Goal: Task Accomplishment & Management: Complete application form

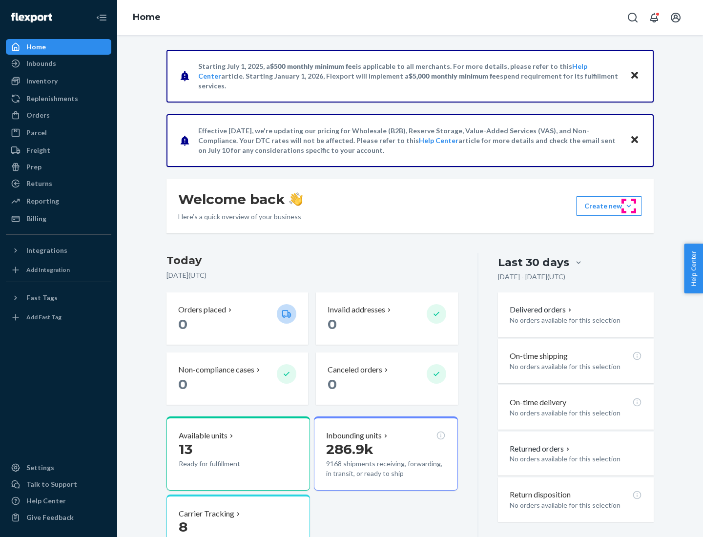
click at [628, 206] on button "Create new Create new inbound Create new order Create new product" at bounding box center [609, 206] width 66 height 20
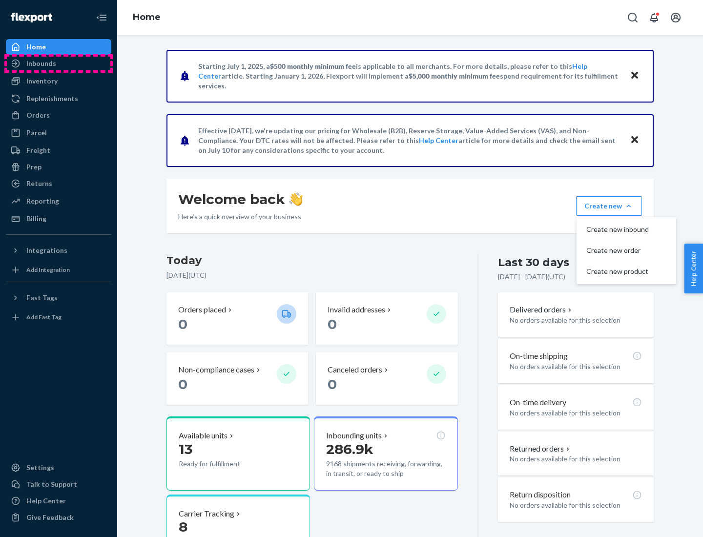
click at [59, 63] on div "Inbounds" at bounding box center [58, 64] width 103 height 14
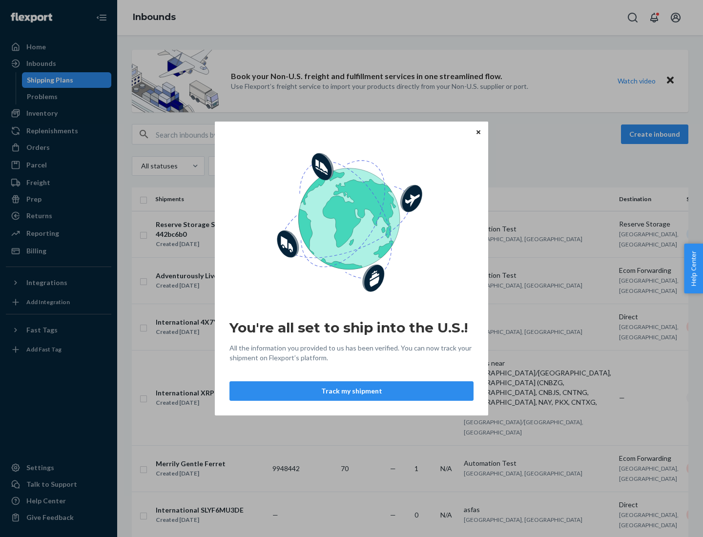
click at [351, 391] on button "Track my shipment" at bounding box center [351, 391] width 244 height 20
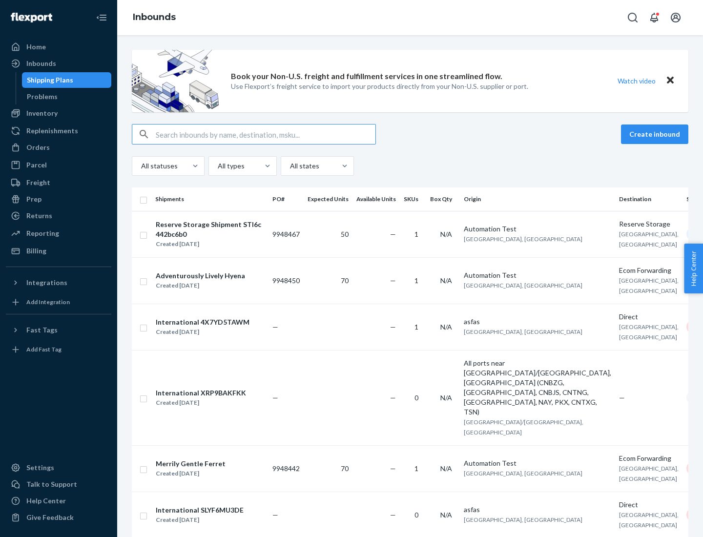
click at [656, 134] on button "Create inbound" at bounding box center [654, 134] width 67 height 20
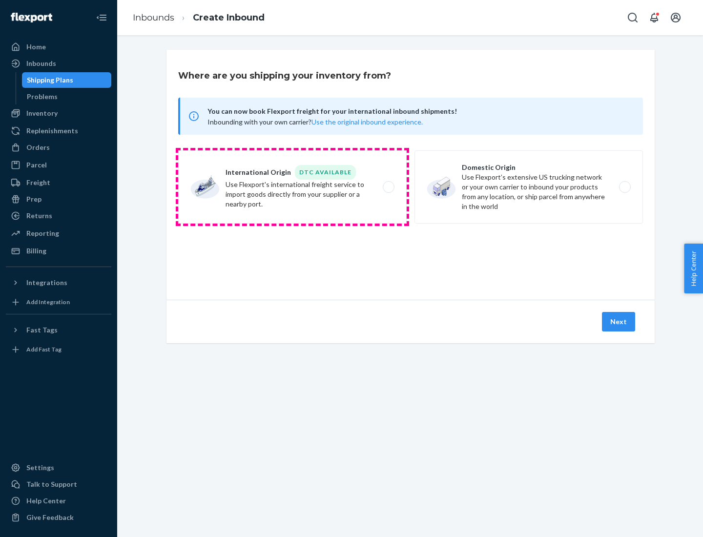
click at [292, 187] on label "International Origin DTC Available Use Flexport's international freight service…" at bounding box center [292, 186] width 228 height 73
click at [388, 187] on input "International Origin DTC Available Use Flexport's international freight service…" at bounding box center [391, 187] width 6 height 6
radio input "true"
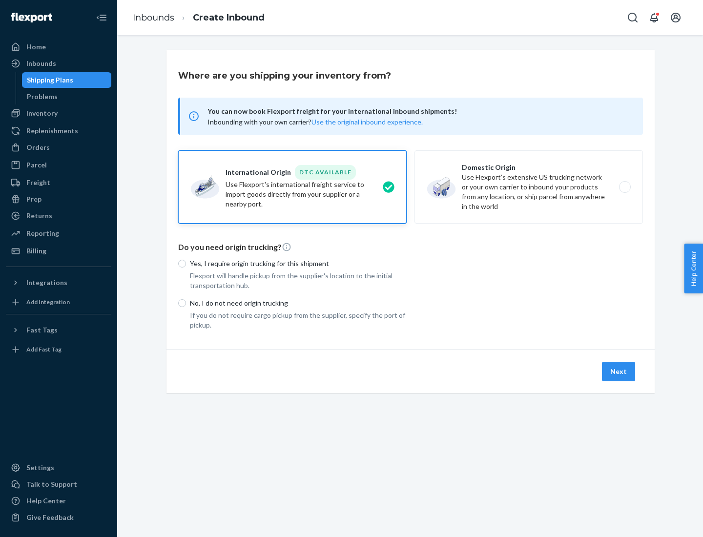
click at [298, 302] on p "No, I do not need origin trucking" at bounding box center [298, 303] width 217 height 10
click at [186, 302] on input "No, I do not need origin trucking" at bounding box center [182, 303] width 8 height 8
radio input "true"
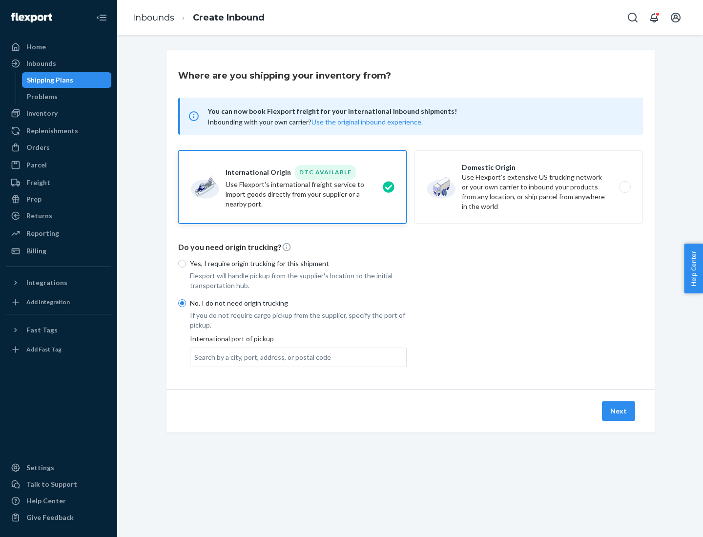
click at [260, 357] on div "Search by a city, port, address, or postal code" at bounding box center [262, 357] width 137 height 10
click at [195, 357] on input "Search by a city, port, address, or postal code" at bounding box center [194, 357] width 1 height 10
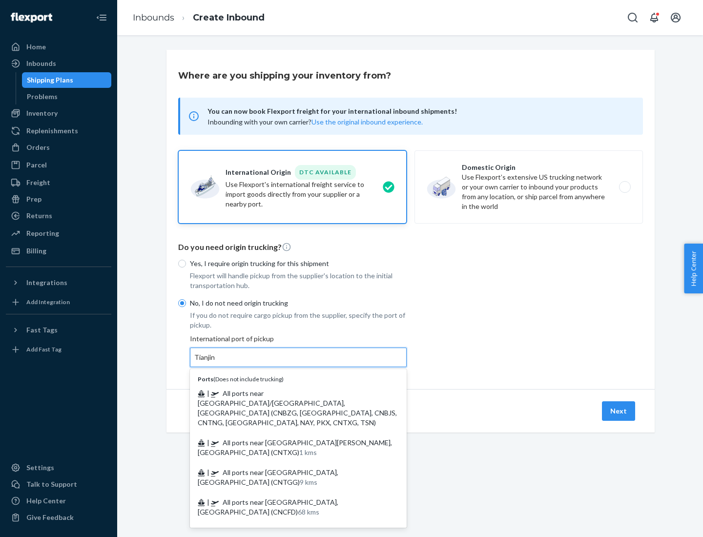
click at [288, 393] on span "| All ports near [GEOGRAPHIC_DATA]/[GEOGRAPHIC_DATA], [GEOGRAPHIC_DATA] (CNBZG,…" at bounding box center [297, 408] width 199 height 38
click at [216, 362] on input "Tianjin" at bounding box center [204, 357] width 21 height 10
type input "All ports near [GEOGRAPHIC_DATA]/[GEOGRAPHIC_DATA], [GEOGRAPHIC_DATA] (CNBZG, […"
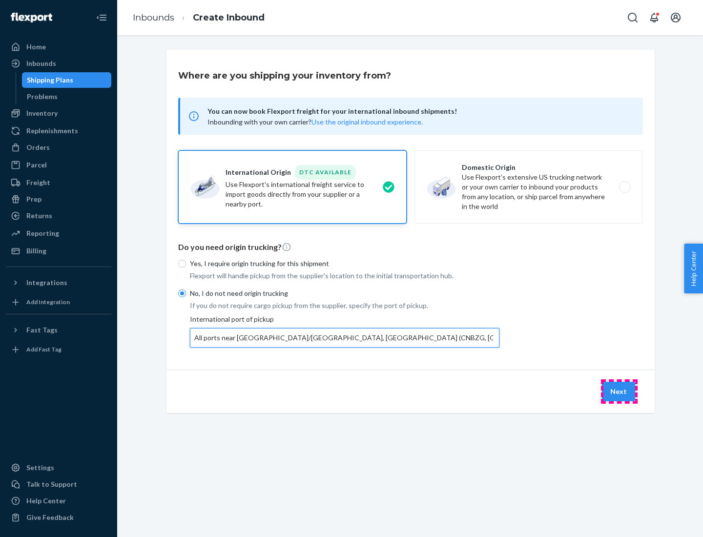
click at [619, 391] on button "Next" at bounding box center [618, 392] width 33 height 20
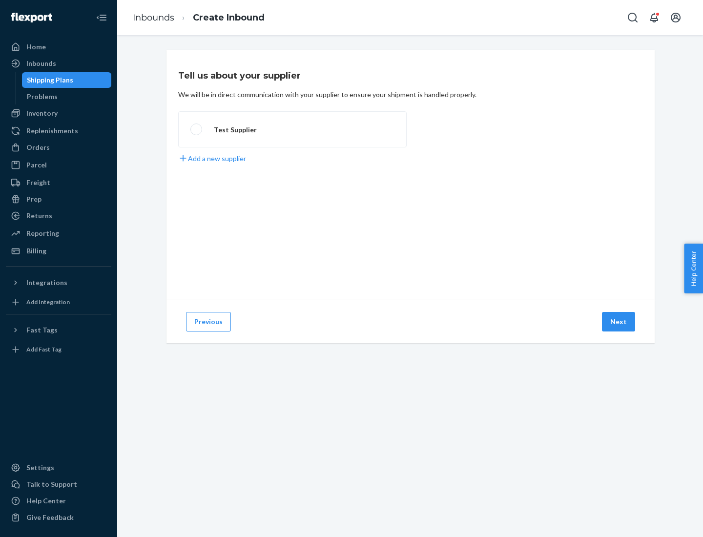
click at [292, 129] on label "Test Supplier" at bounding box center [292, 129] width 228 height 36
click at [197, 129] on input "Test Supplier" at bounding box center [193, 129] width 6 height 6
radio input "true"
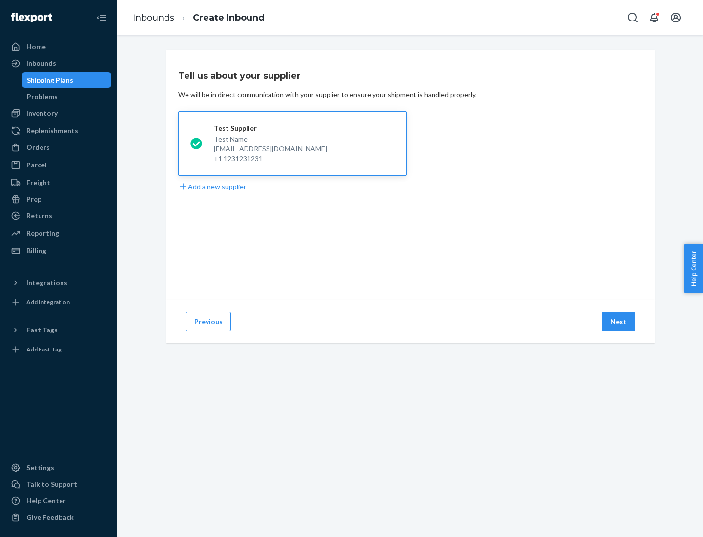
click at [619, 322] on button "Next" at bounding box center [618, 322] width 33 height 20
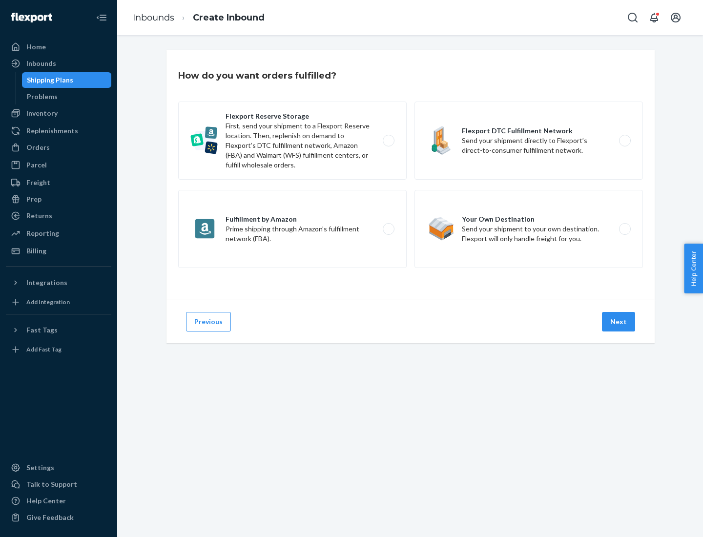
click at [292, 141] on label "Flexport Reserve Storage First, send your shipment to a Flexport Reserve locati…" at bounding box center [292, 140] width 228 height 78
click at [388, 141] on input "Flexport Reserve Storage First, send your shipment to a Flexport Reserve locati…" at bounding box center [391, 141] width 6 height 6
radio input "true"
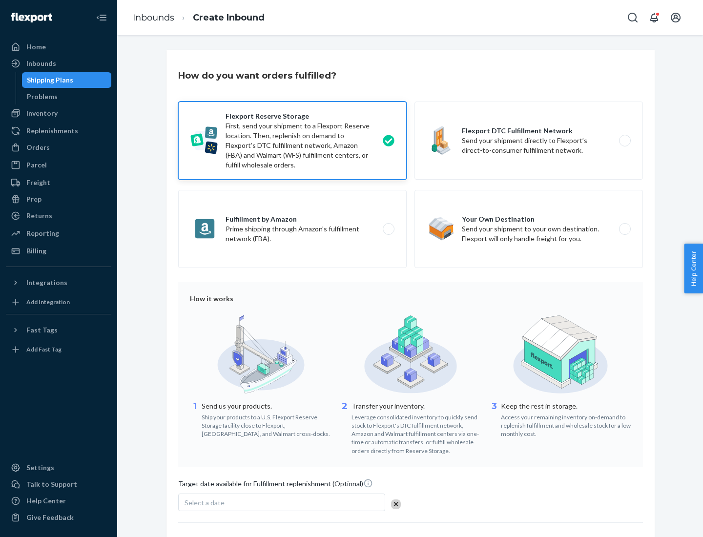
scroll to position [80, 0]
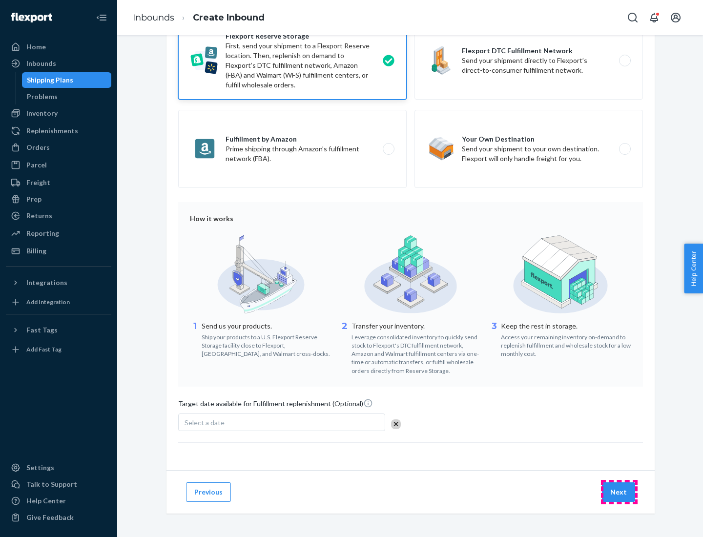
click at [619, 491] on button "Next" at bounding box center [618, 492] width 33 height 20
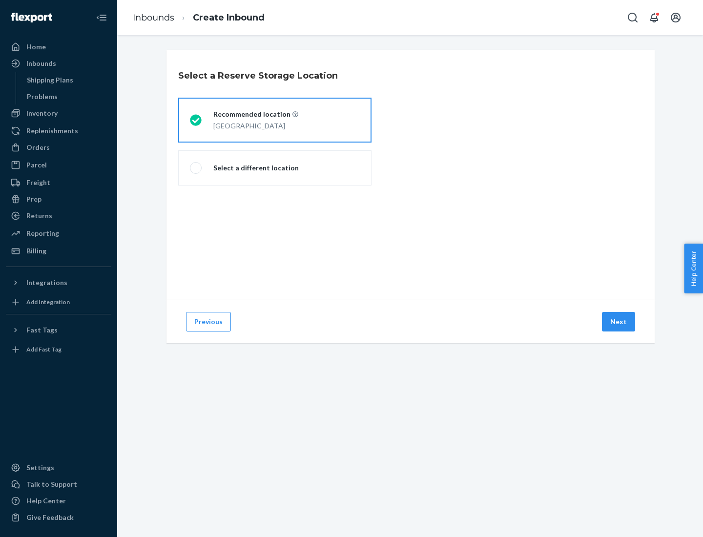
click at [275, 120] on div "[GEOGRAPHIC_DATA]" at bounding box center [255, 125] width 85 height 12
click at [196, 120] on input "Recommended location [GEOGRAPHIC_DATA]" at bounding box center [193, 120] width 6 height 6
click at [619, 322] on button "Next" at bounding box center [618, 322] width 33 height 20
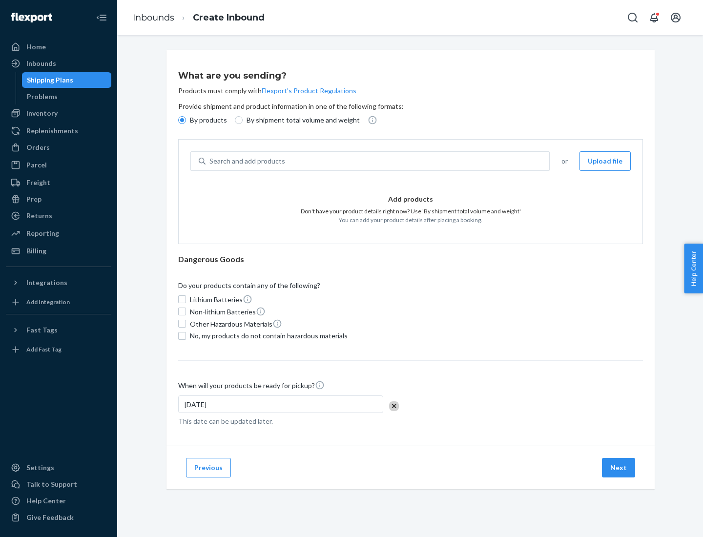
click at [378, 161] on div "Search and add products" at bounding box center [376, 161] width 343 height 18
click at [210, 161] on input "Search and add products" at bounding box center [209, 161] width 1 height 10
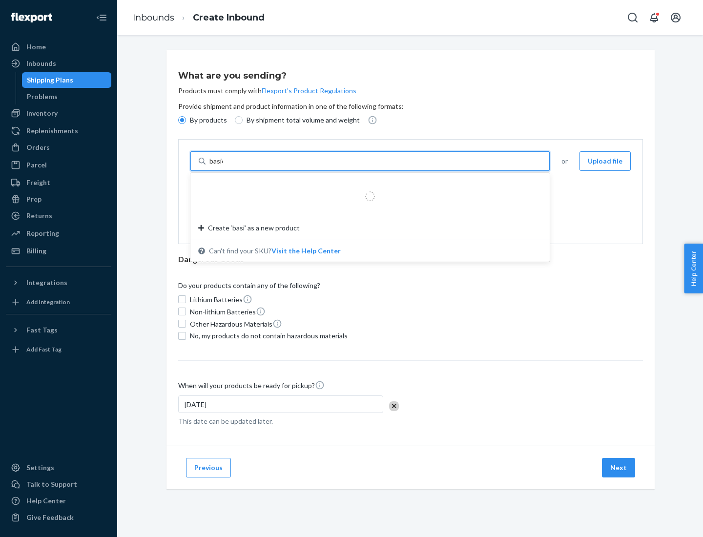
type input "basic"
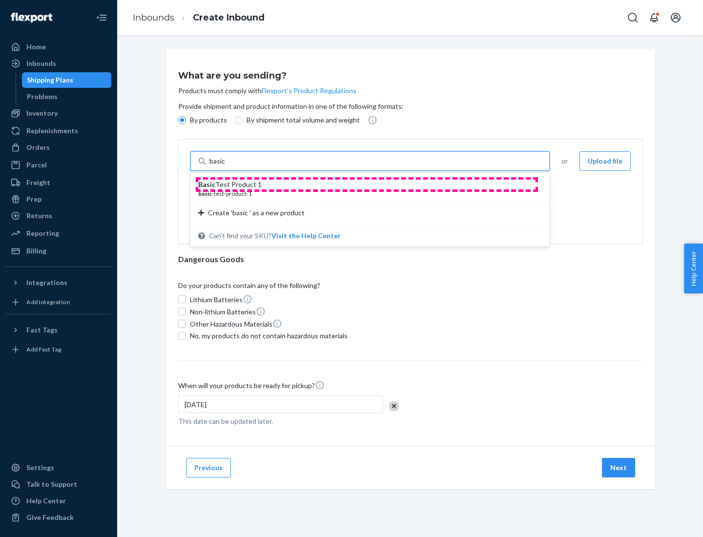
click at [366, 184] on div "Basic Test Product 1" at bounding box center [366, 185] width 336 height 10
click at [227, 166] on input "basic" at bounding box center [218, 161] width 18 height 10
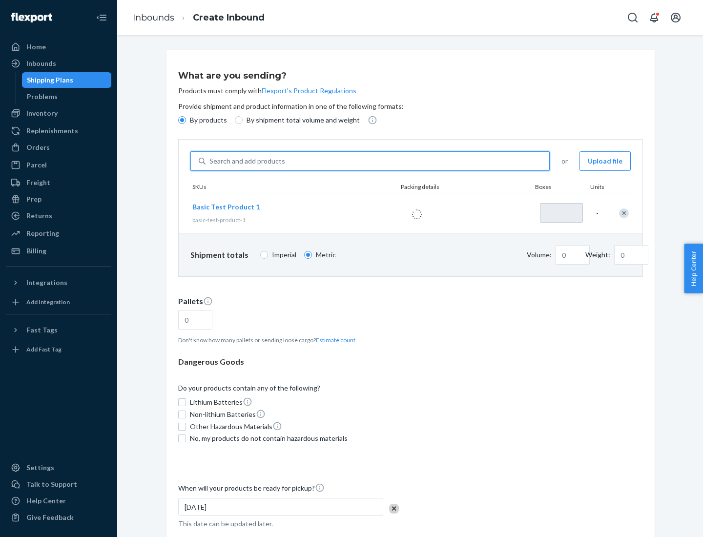
type input "1"
type input "1.09"
type input "3.27"
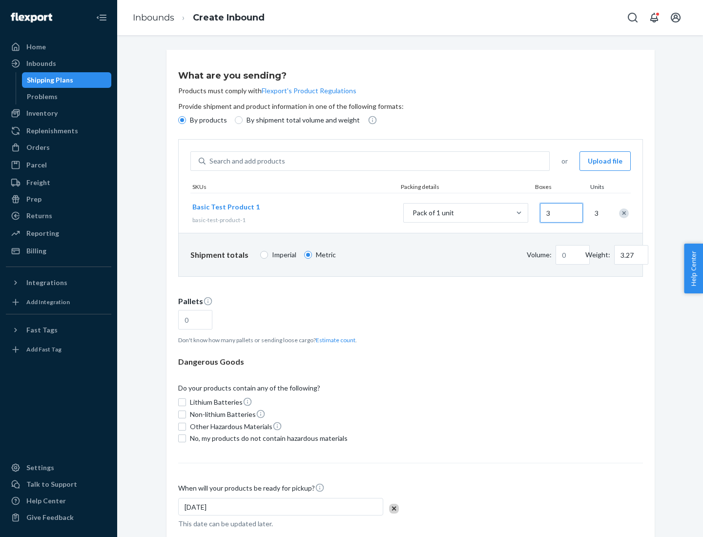
type input "30"
type input "0.01"
type input "32.66"
type input "0.07"
type input "326.59"
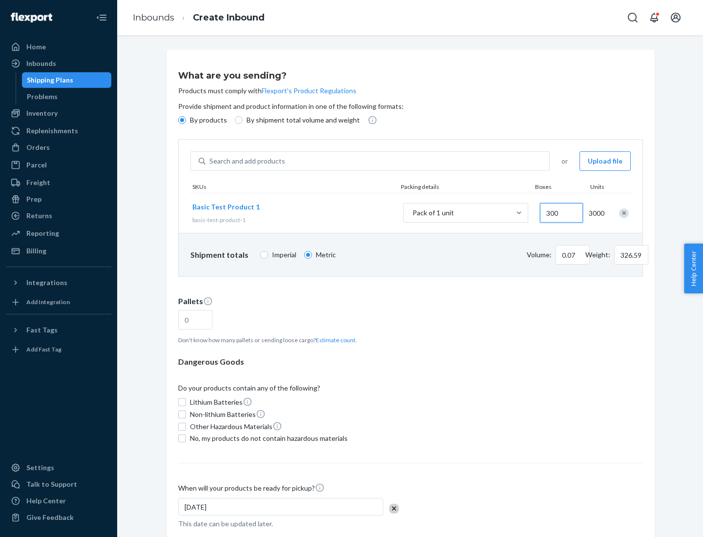
type input "3000"
type input "0.68"
type input "3265.86"
type input "1.09"
type input "1"
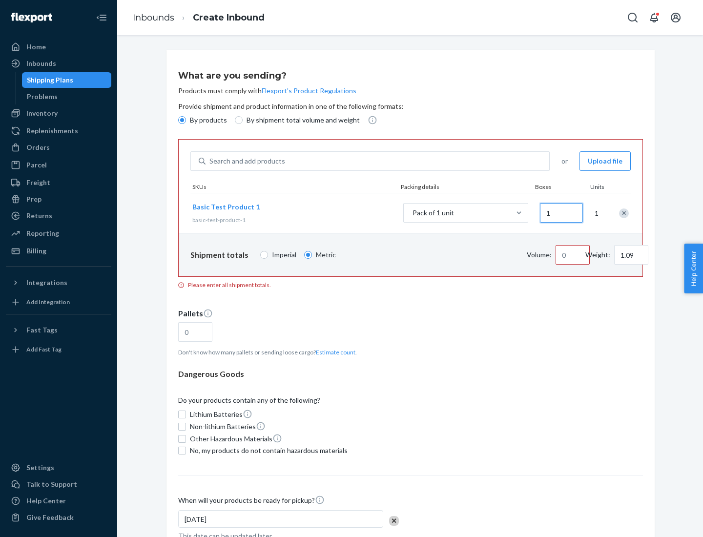
type input "10.89"
type input "100"
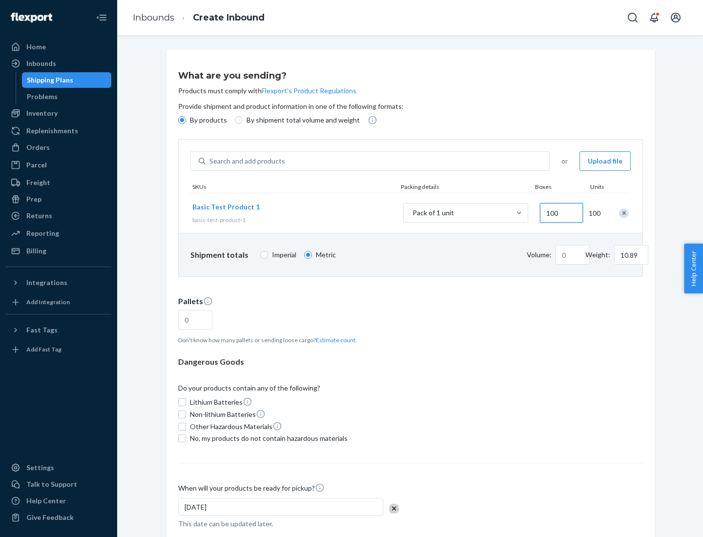
type input "0.02"
type input "108.86"
type input "1000"
type input "0.23"
type input "1088.62"
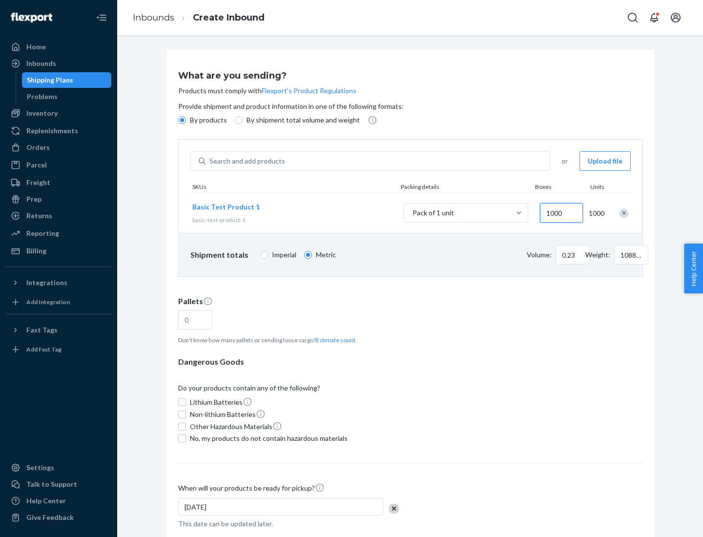
scroll to position [34, 0]
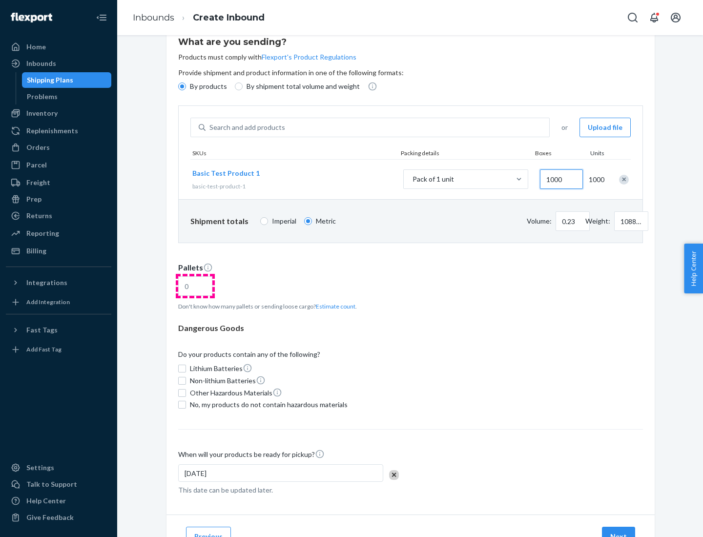
type input "1000"
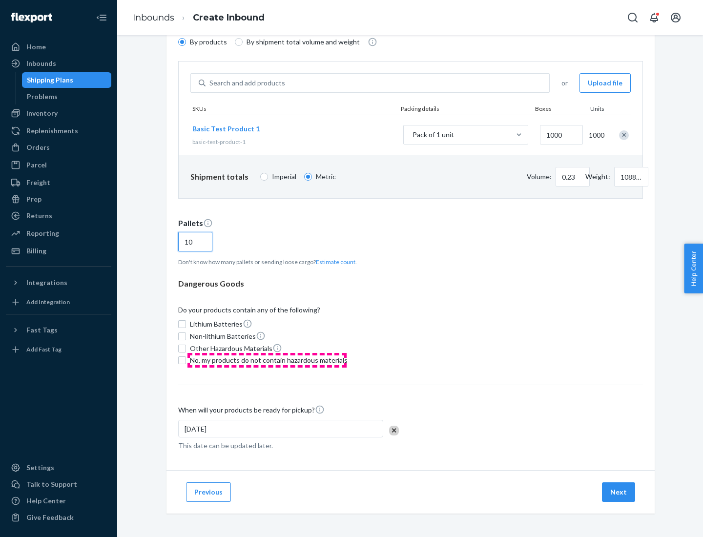
type input "10"
click at [267, 360] on span "No, my products do not contain hazardous materials" at bounding box center [269, 360] width 158 height 10
click at [186, 360] on input "No, my products do not contain hazardous materials" at bounding box center [182, 360] width 8 height 8
checkbox input "true"
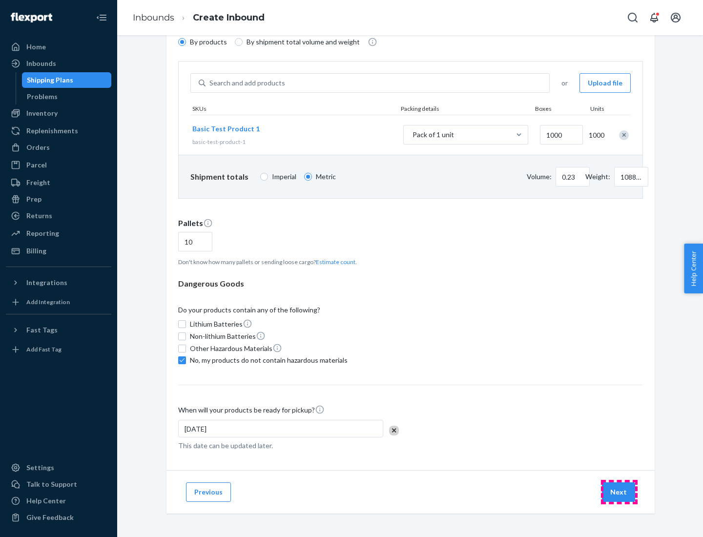
click at [619, 492] on button "Next" at bounding box center [618, 492] width 33 height 20
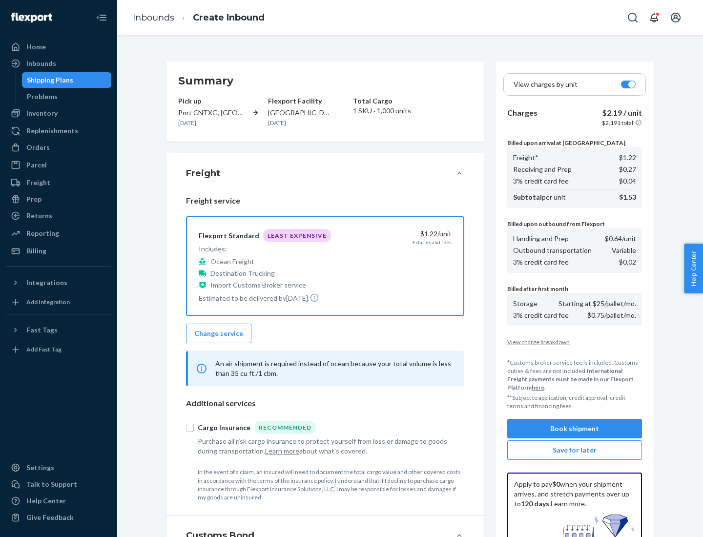
scroll to position [142, 0]
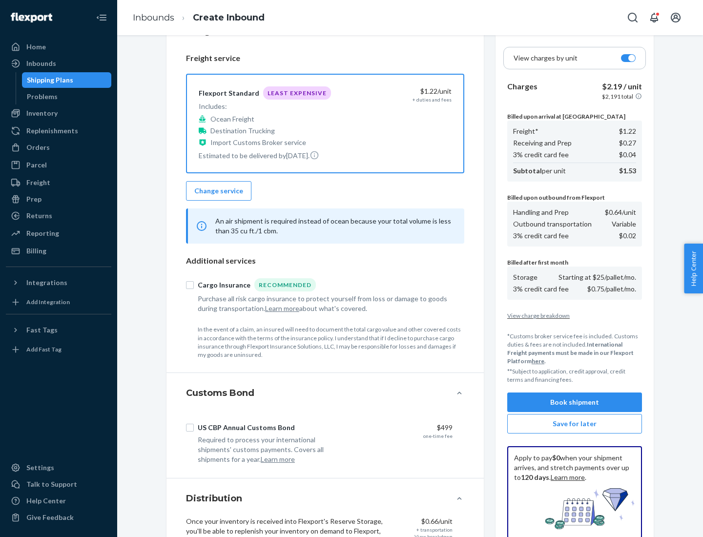
click at [574, 402] on button "Book shipment" at bounding box center [574, 402] width 135 height 20
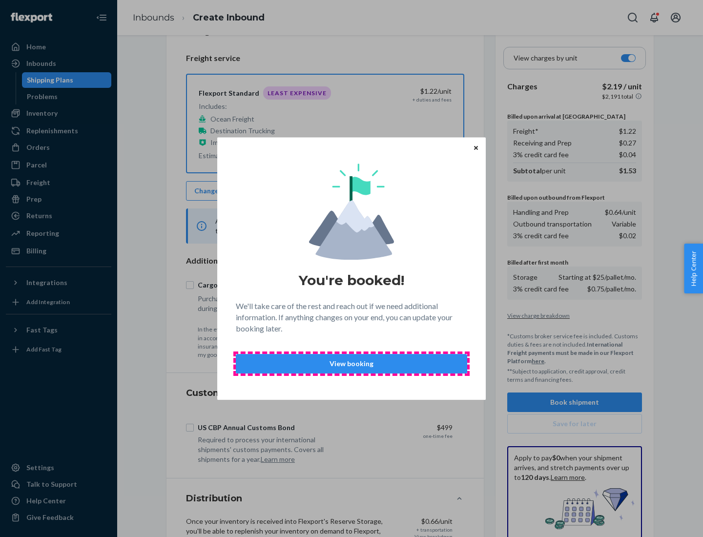
click at [351, 363] on p "View booking" at bounding box center [351, 364] width 215 height 10
